Goal: Task Accomplishment & Management: Manage account settings

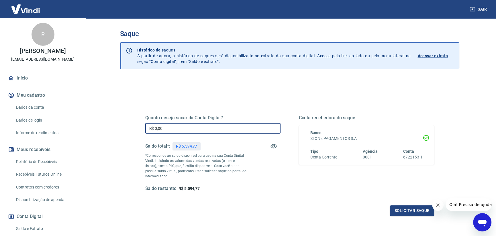
click at [204, 129] on input "R$ 0,00" at bounding box center [212, 128] width 135 height 11
type input "R$ 5.594,77"
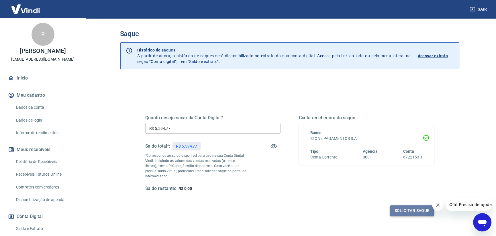
click at [411, 209] on button "Solicitar saque" at bounding box center [412, 211] width 44 height 11
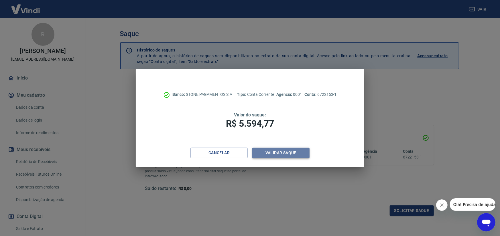
click at [278, 152] on button "Validar saque" at bounding box center [280, 153] width 57 height 11
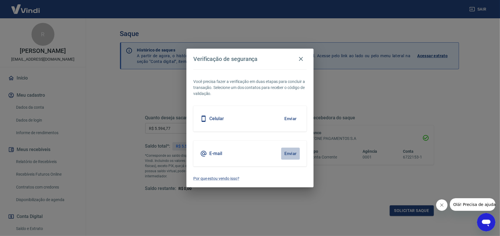
click at [294, 154] on button "Enviar" at bounding box center [290, 154] width 19 height 12
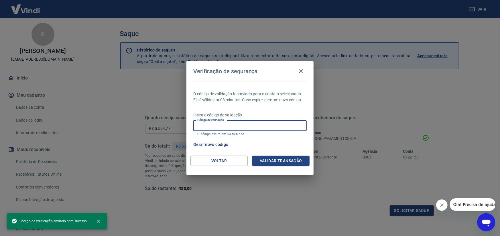
click at [235, 128] on input "Código de validação" at bounding box center [249, 126] width 113 height 11
paste input "466612"
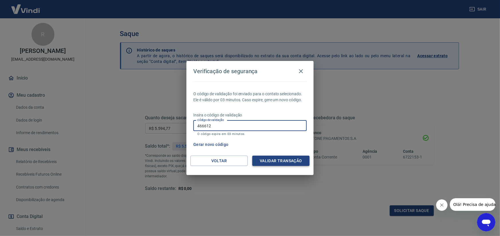
type input "466612"
click at [283, 160] on button "Validar transação" at bounding box center [280, 161] width 57 height 11
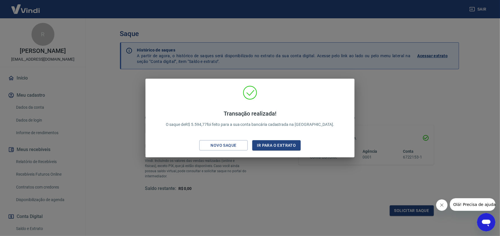
click at [1, 93] on div "Transação realizada! O saque de R$ 5.594,77 foi feito para a sua conta bancária…" at bounding box center [250, 118] width 500 height 236
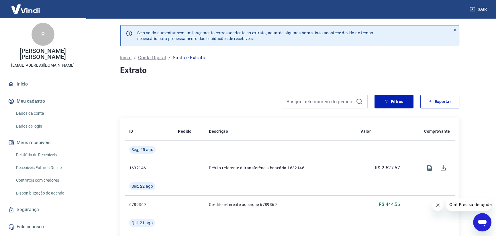
click at [19, 78] on link "Início" at bounding box center [43, 84] width 72 height 13
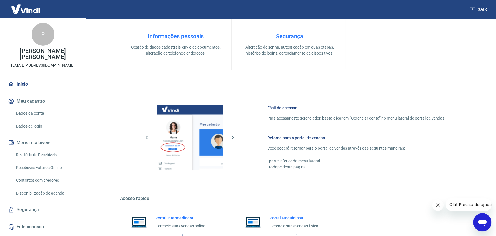
scroll to position [269, 0]
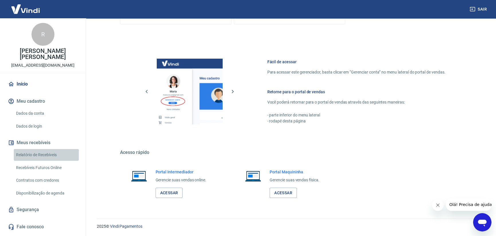
click at [47, 149] on link "Relatório de Recebíveis" at bounding box center [46, 155] width 65 height 12
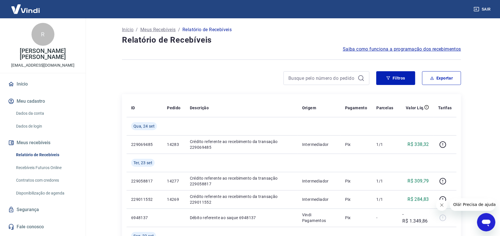
click at [44, 162] on link "Recebíveis Futuros Online" at bounding box center [46, 168] width 65 height 12
